Goal: Find specific page/section: Find specific page/section

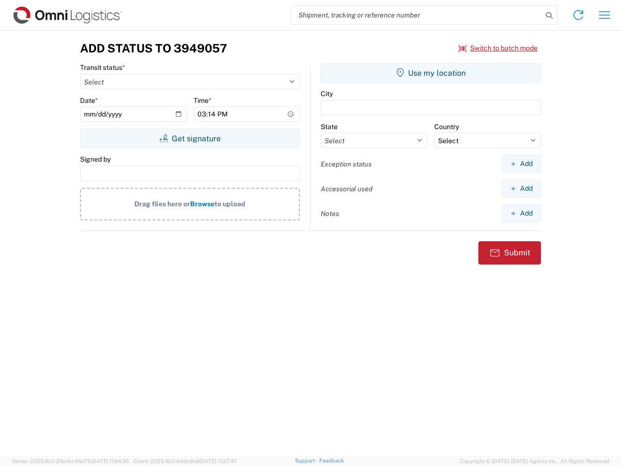
click at [417, 15] on input "search" at bounding box center [416, 15] width 251 height 18
click at [549, 16] on icon at bounding box center [549, 16] width 14 height 14
click at [578, 15] on icon at bounding box center [578, 15] width 16 height 16
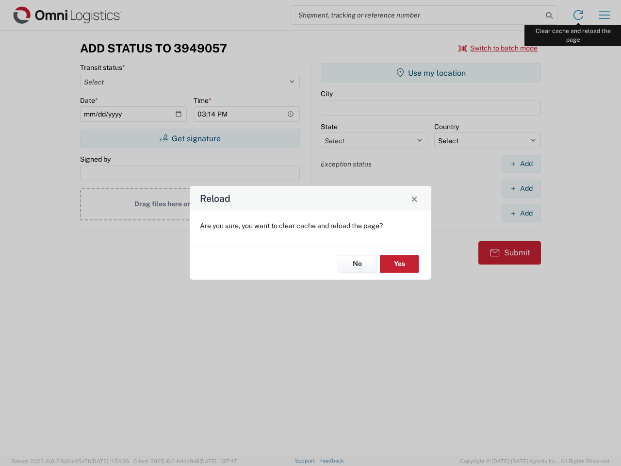
click at [604, 15] on div "Reload Are you sure, you want to clear cache and reload the page? No Yes" at bounding box center [310, 233] width 621 height 466
click at [498, 48] on div "Reload Are you sure, you want to clear cache and reload the page? No Yes" at bounding box center [310, 233] width 621 height 466
click at [190, 138] on div "Reload Are you sure, you want to clear cache and reload the page? No Yes" at bounding box center [310, 233] width 621 height 466
click at [431, 73] on div "Reload Are you sure, you want to clear cache and reload the page? No Yes" at bounding box center [310, 233] width 621 height 466
click at [521, 163] on div "Reload Are you sure, you want to clear cache and reload the page? No Yes" at bounding box center [310, 233] width 621 height 466
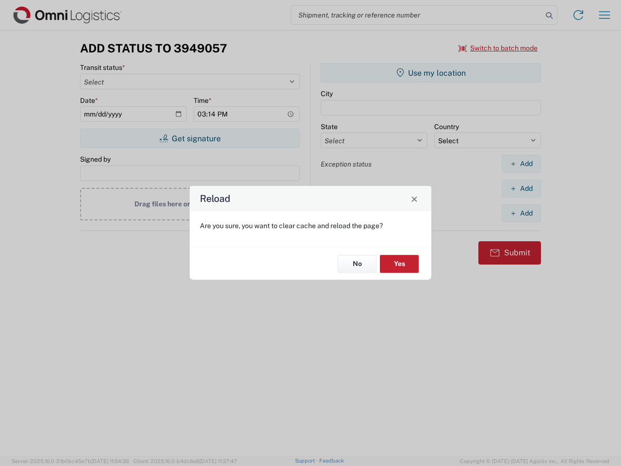
click at [521, 188] on div "Reload Are you sure, you want to clear cache and reload the page? No Yes" at bounding box center [310, 233] width 621 height 466
click at [521, 213] on div "Reload Are you sure, you want to clear cache and reload the page? No Yes" at bounding box center [310, 233] width 621 height 466
